Goal: Find specific page/section: Find specific page/section

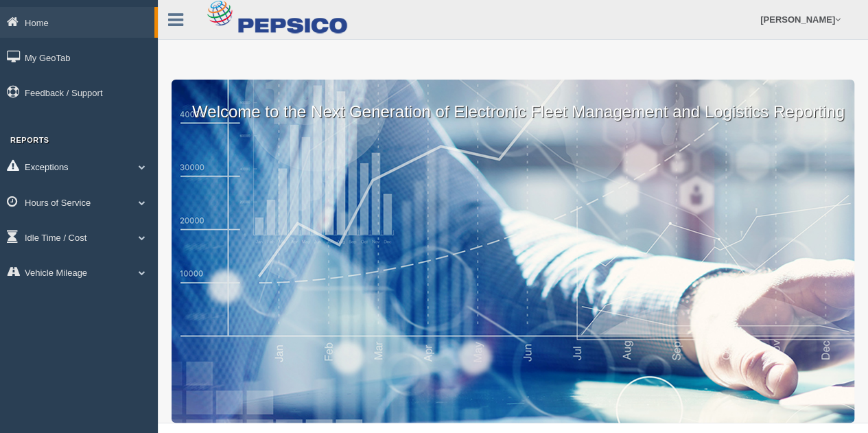
click at [67, 169] on link "Exceptions" at bounding box center [79, 166] width 158 height 31
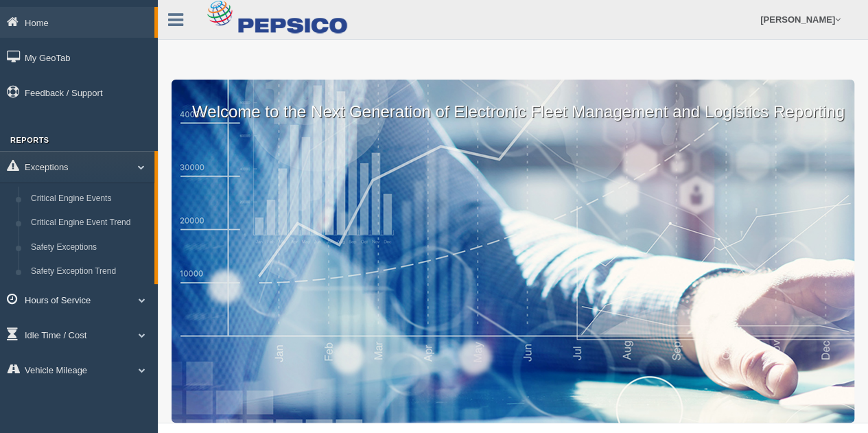
click at [45, 301] on link "Hours of Service" at bounding box center [79, 299] width 158 height 31
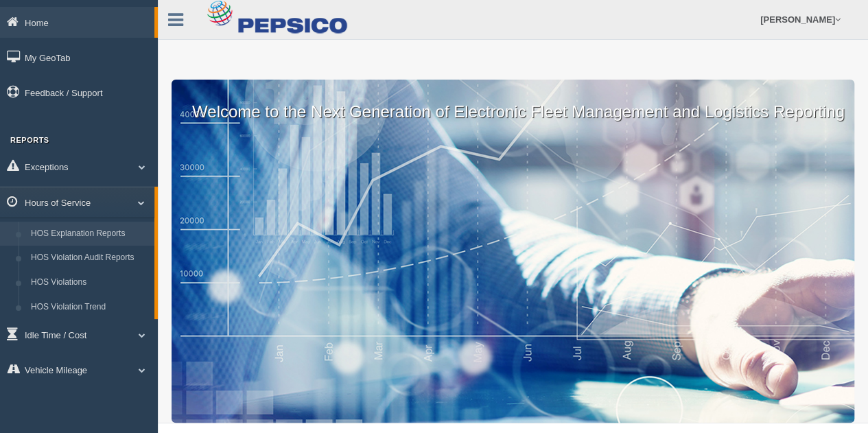
click at [94, 236] on link "HOS Explanation Reports" at bounding box center [90, 234] width 130 height 25
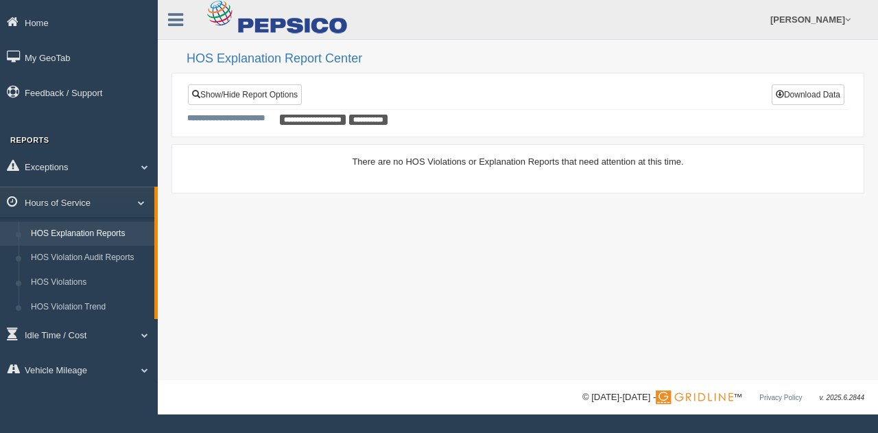
click at [89, 239] on link "HOS Explanation Reports" at bounding box center [90, 234] width 130 height 25
